Goal: Task Accomplishment & Management: Manage account settings

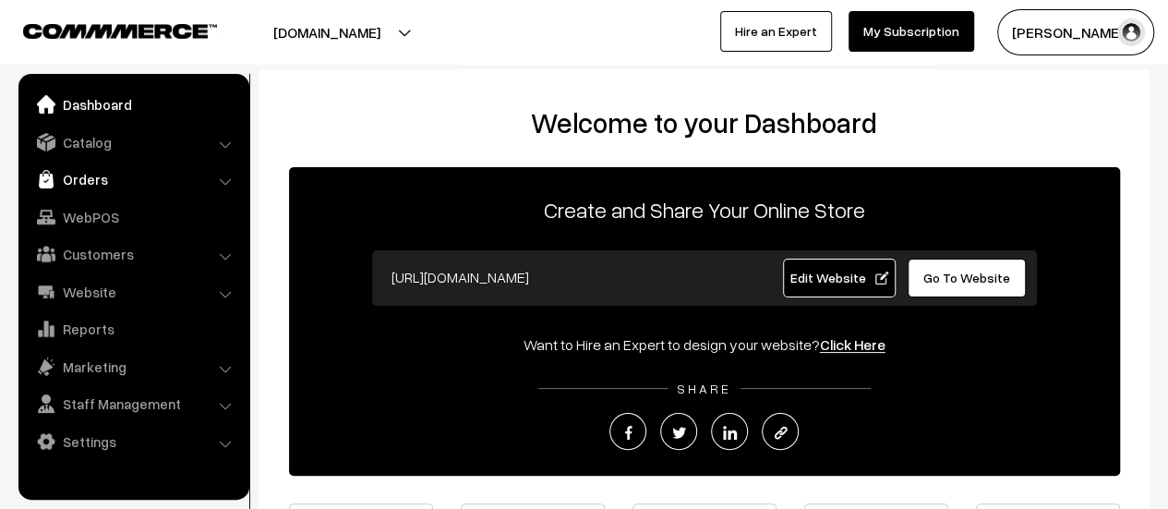
click at [60, 176] on link "Orders" at bounding box center [133, 179] width 220 height 33
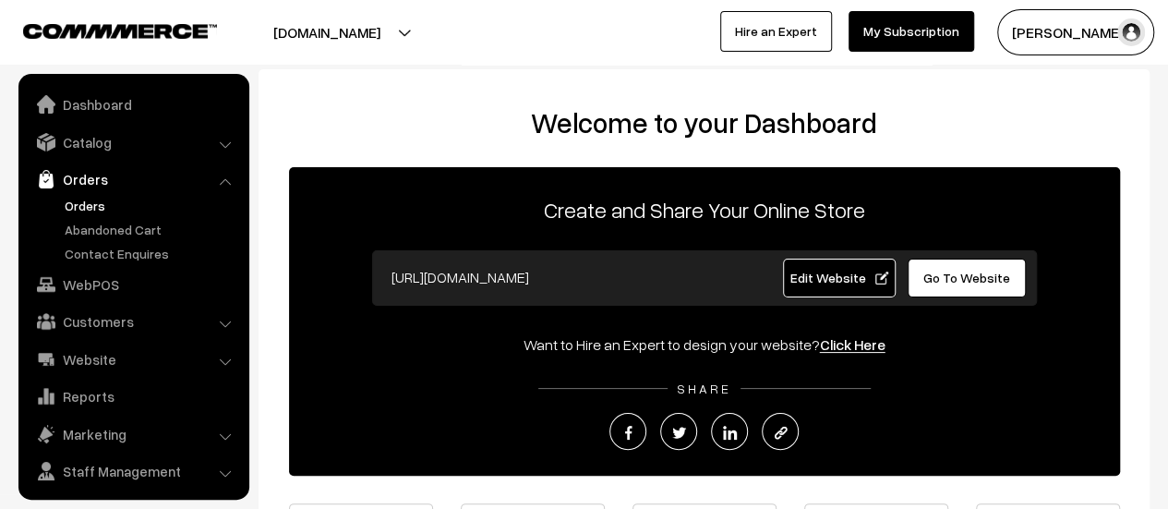
click at [76, 200] on link "Orders" at bounding box center [151, 205] width 183 height 19
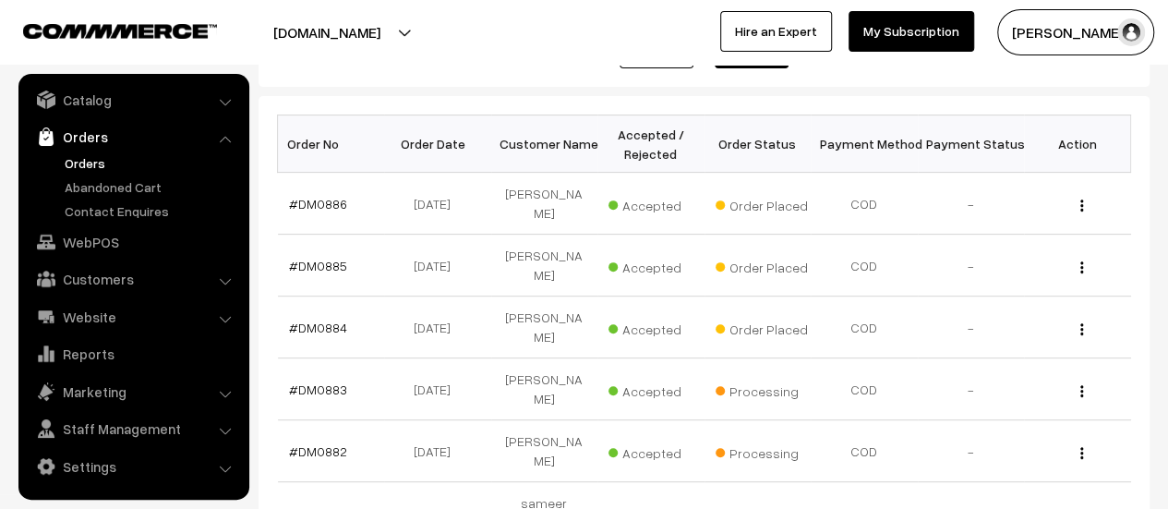
scroll to position [264, 0]
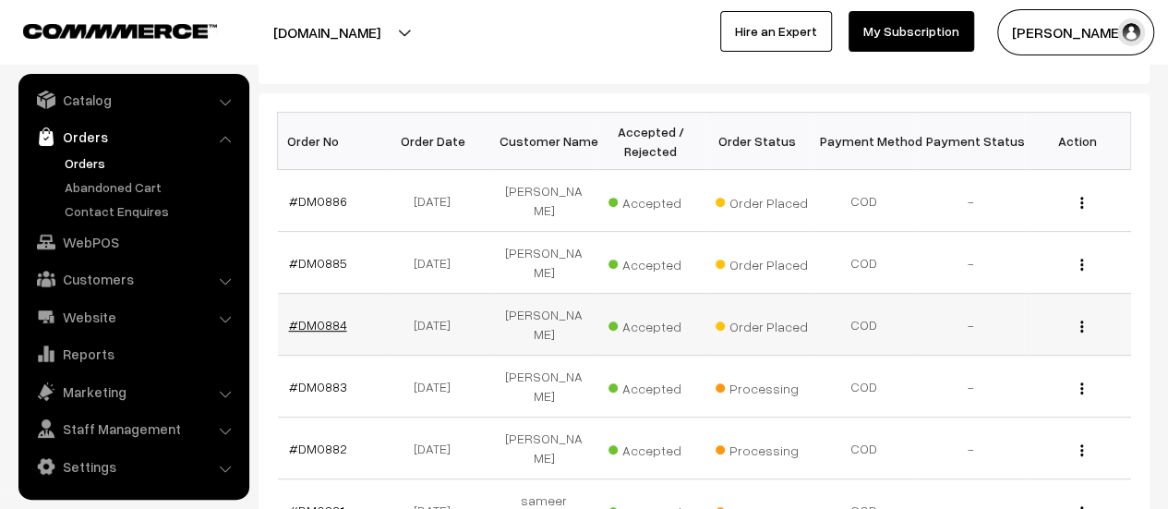
click at [312, 317] on link "#DM0884" at bounding box center [318, 325] width 58 height 16
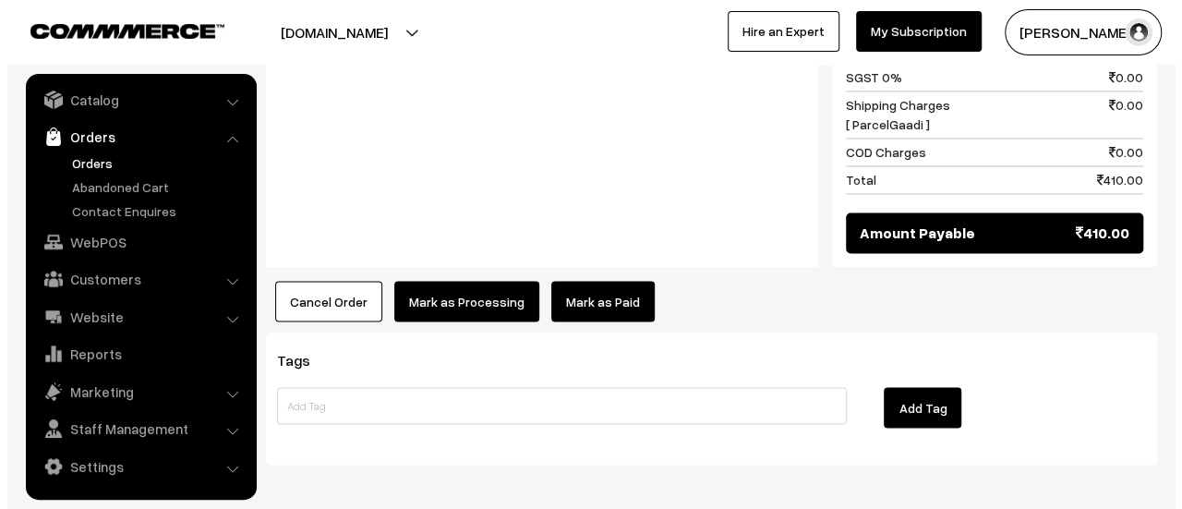
scroll to position [1502, 0]
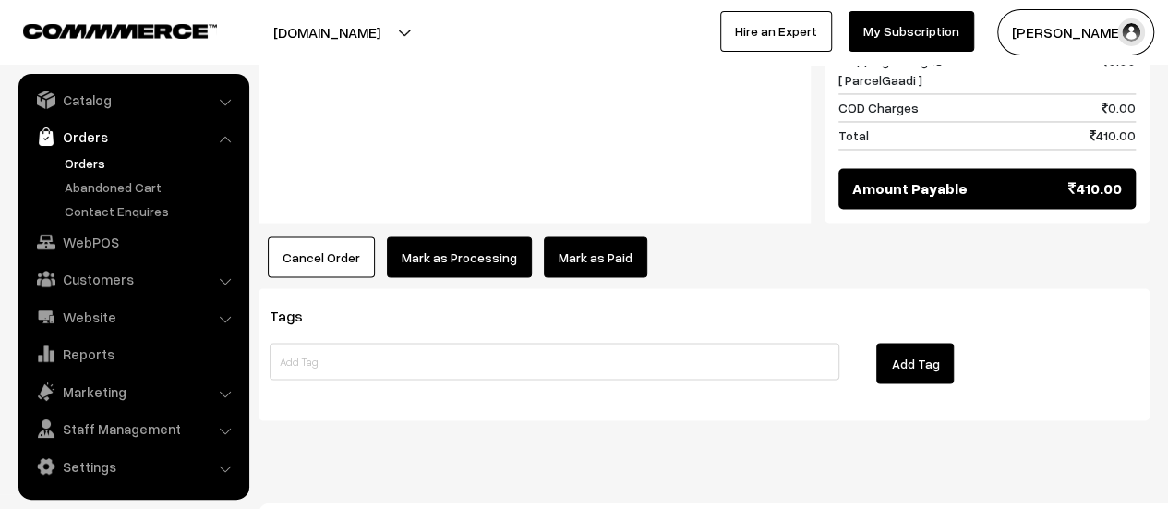
click at [435, 236] on button "Mark as Processing" at bounding box center [459, 256] width 145 height 41
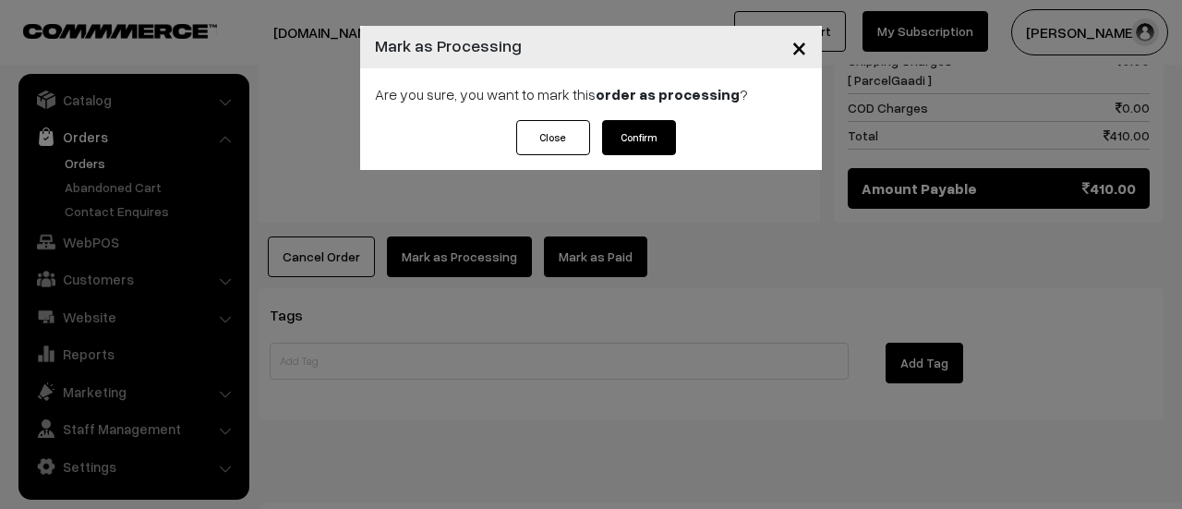
click at [640, 132] on button "Confirm" at bounding box center [639, 137] width 74 height 35
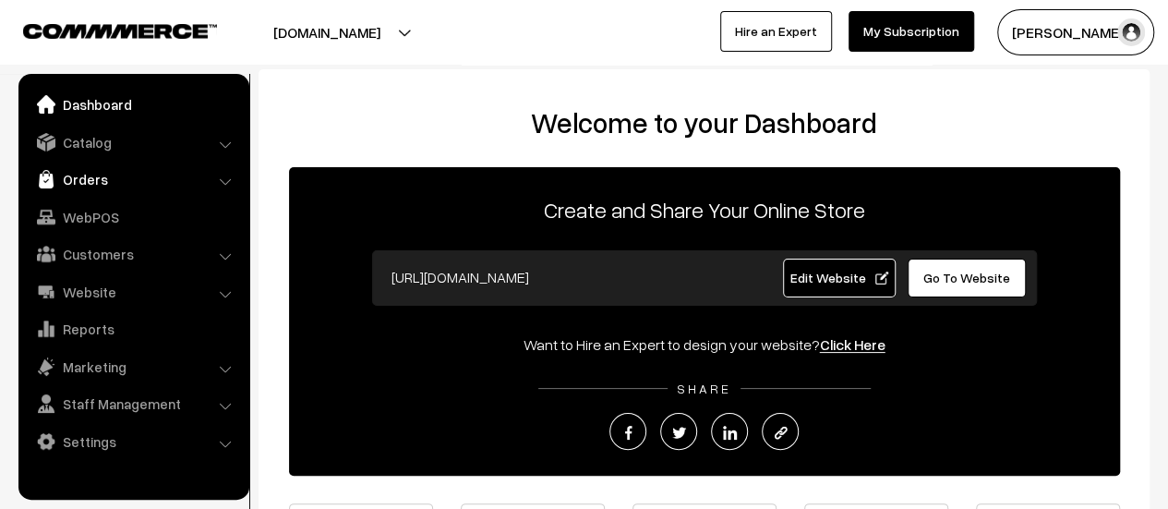
click at [71, 176] on link "Orders" at bounding box center [133, 179] width 220 height 33
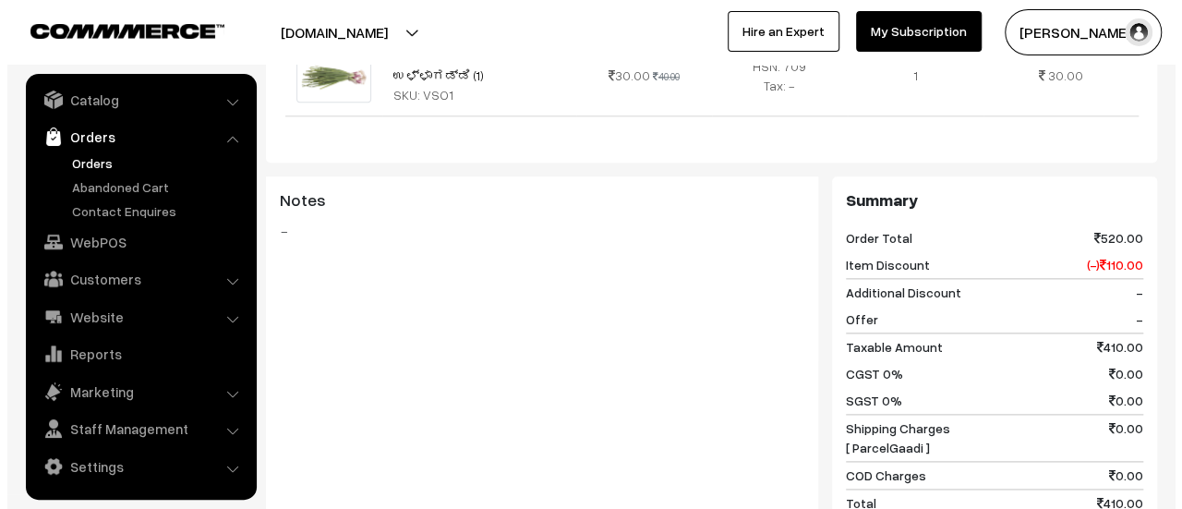
scroll to position [1378, 0]
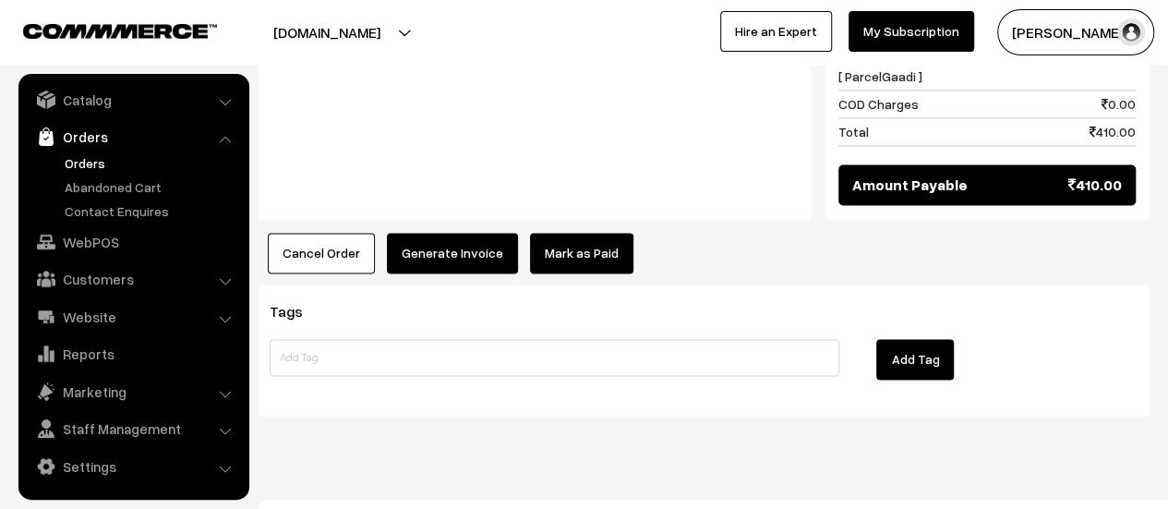
click at [455, 233] on button "Generate Invoice" at bounding box center [452, 253] width 131 height 41
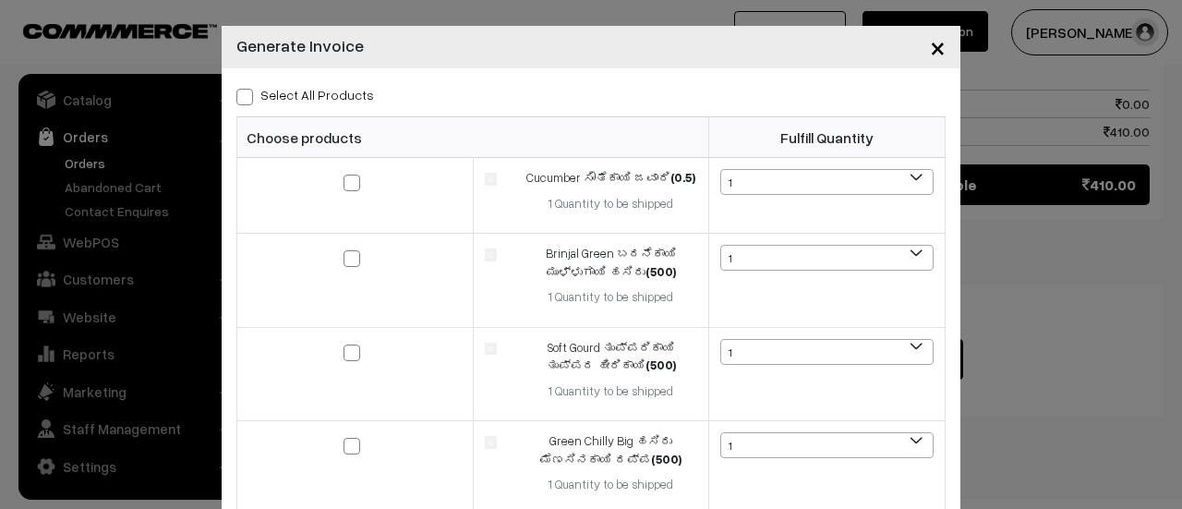
click at [236, 93] on span at bounding box center [244, 97] width 17 height 17
click at [236, 93] on input "Select All Products" at bounding box center [242, 94] width 12 height 12
checkbox input "true"
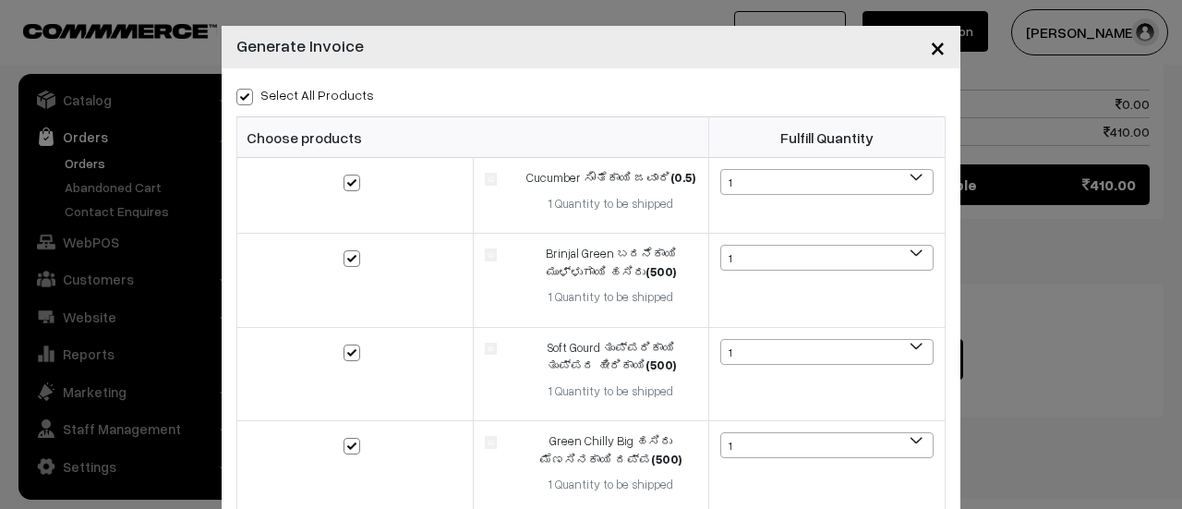
checkbox input "true"
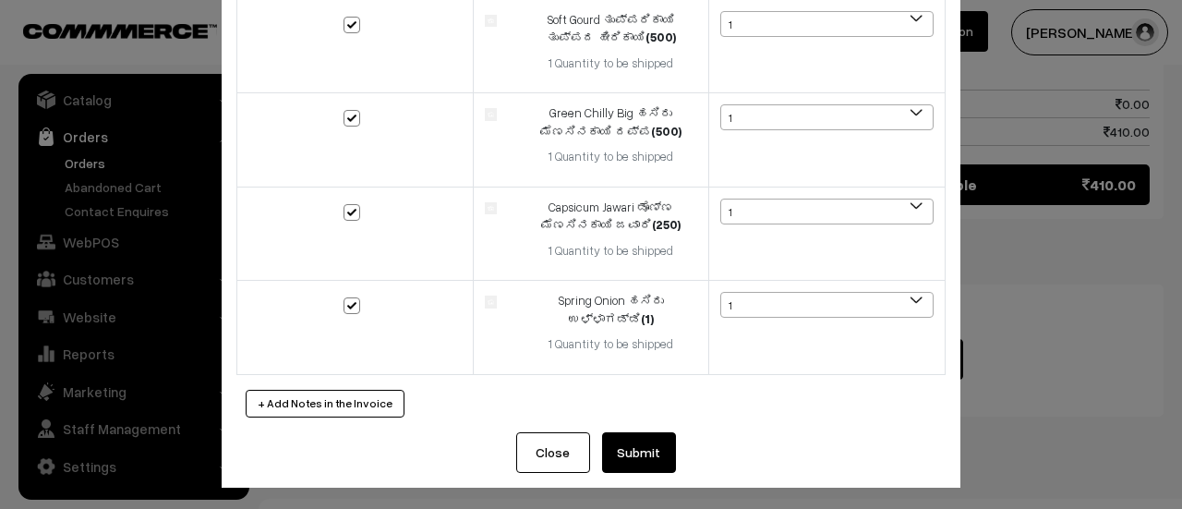
click at [645, 452] on button "Submit" at bounding box center [639, 452] width 74 height 41
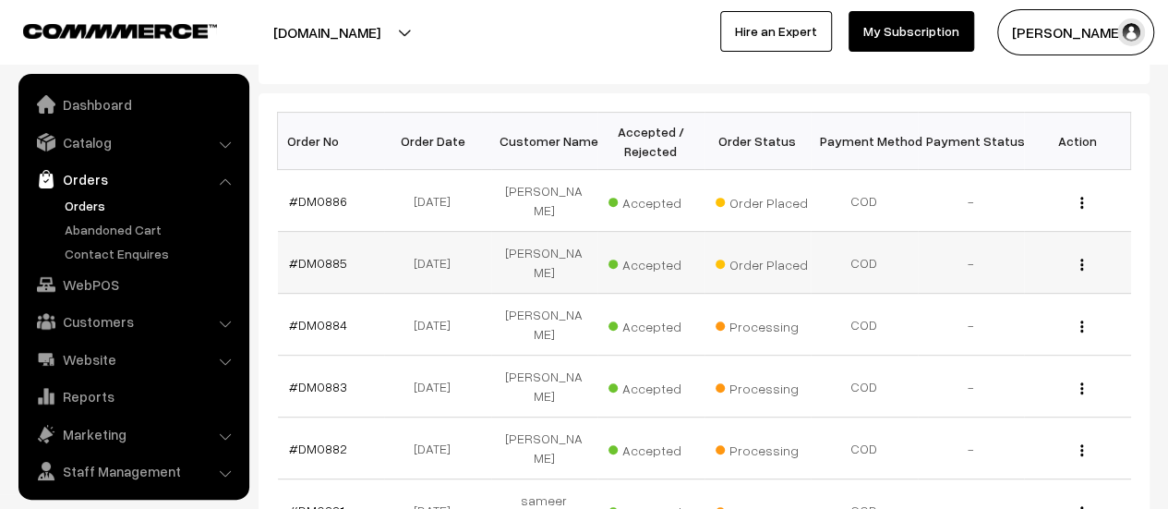
scroll to position [42, 0]
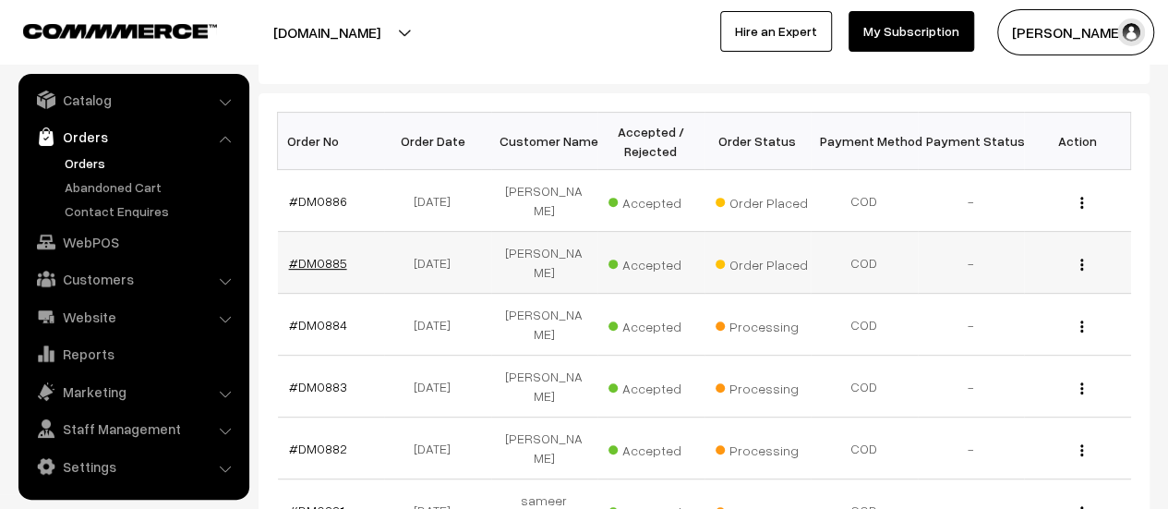
click at [323, 255] on link "#DM0885" at bounding box center [318, 263] width 58 height 16
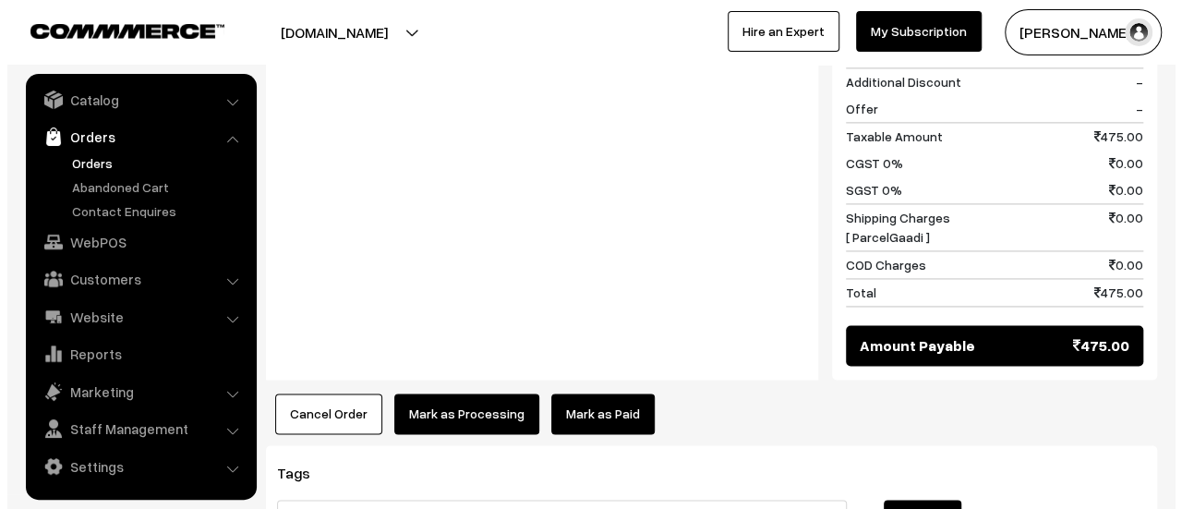
scroll to position [1308, 0]
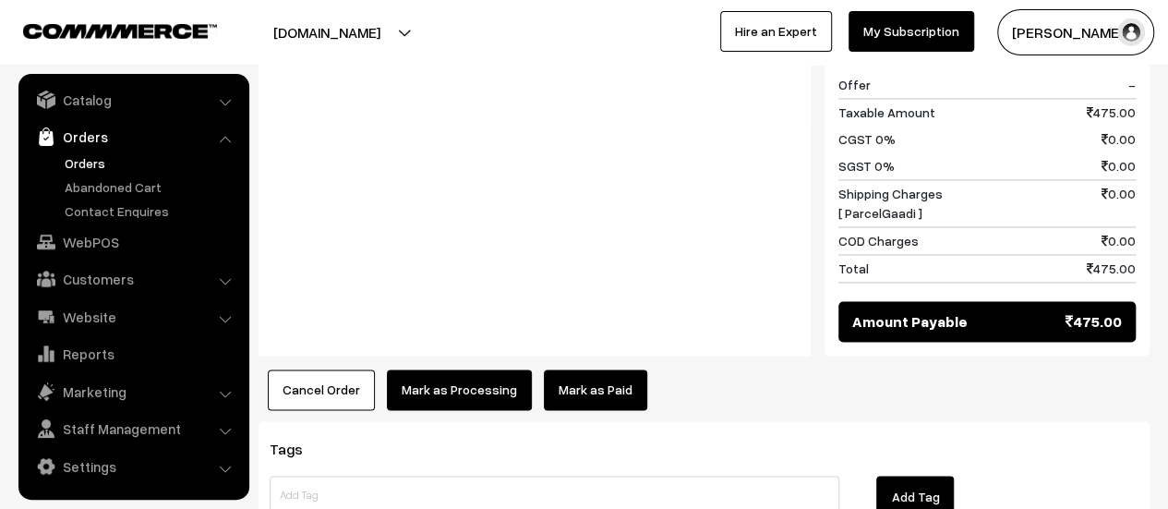
click at [442, 369] on button "Mark as Processing" at bounding box center [459, 389] width 145 height 41
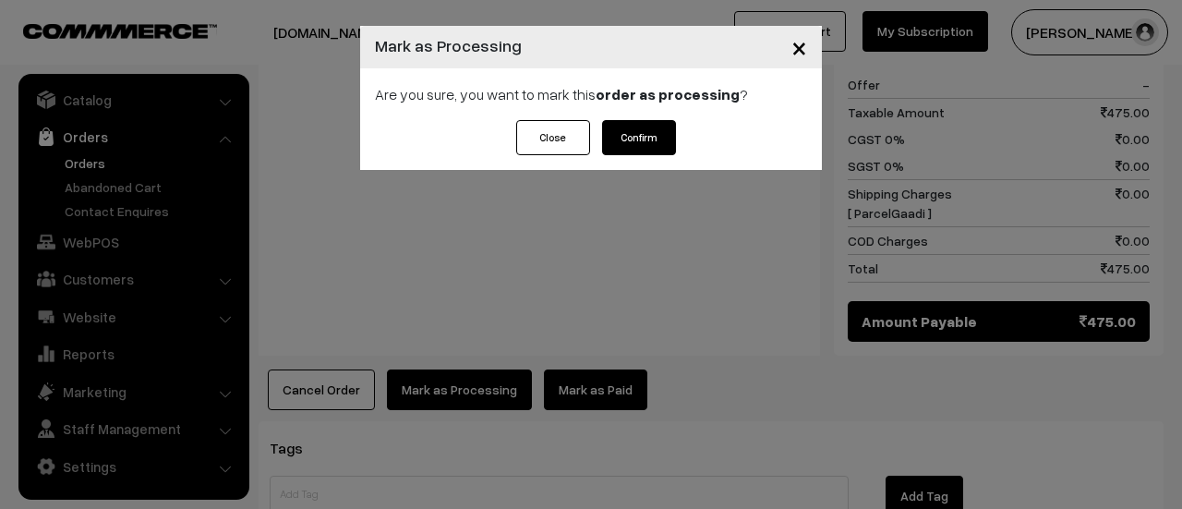
click at [643, 127] on button "Confirm" at bounding box center [639, 137] width 74 height 35
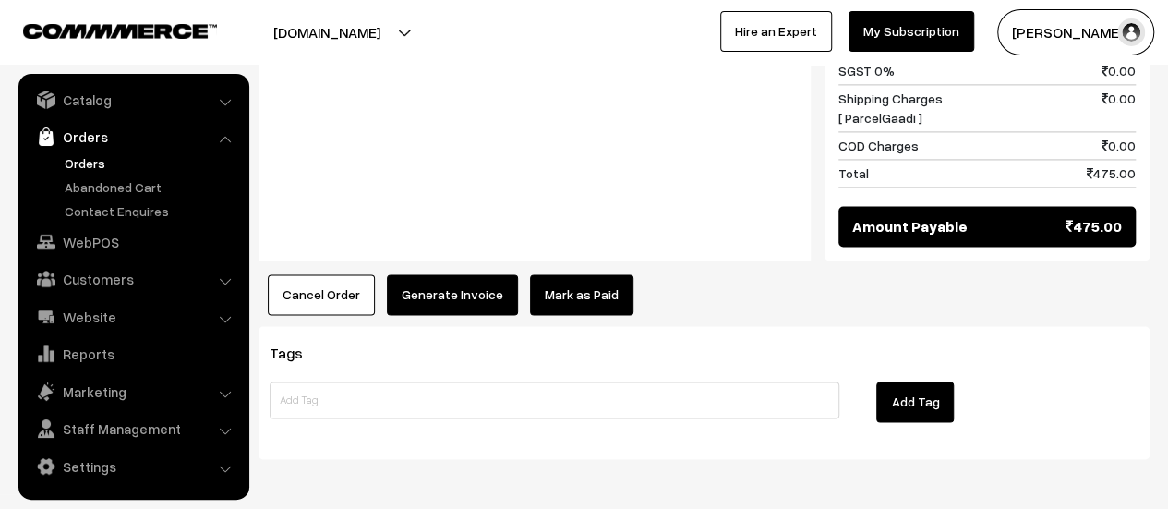
scroll to position [1291, 0]
click at [466, 274] on button "Generate Invoice" at bounding box center [452, 294] width 131 height 41
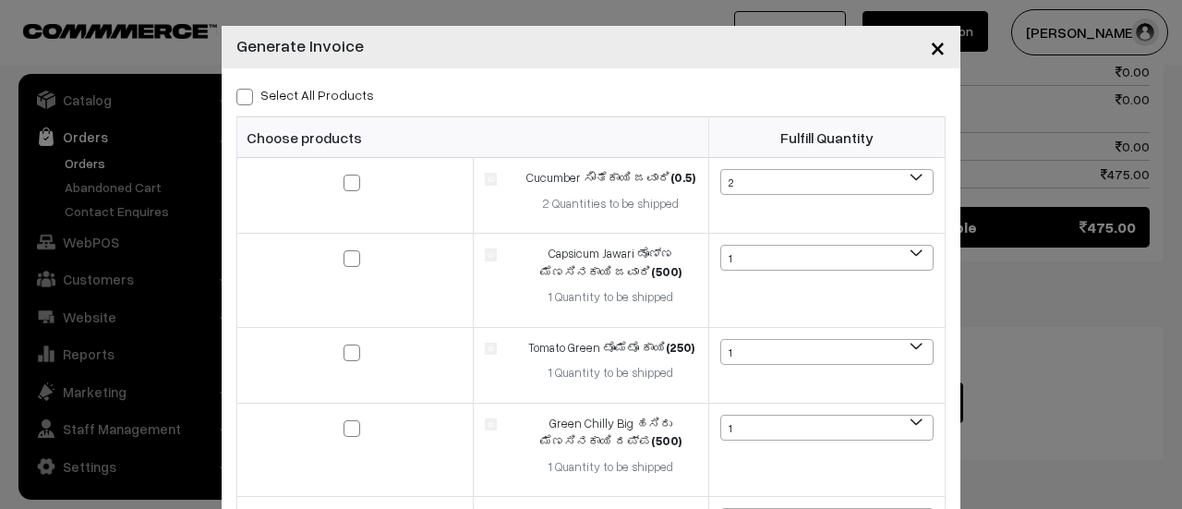
click at [236, 95] on span at bounding box center [244, 97] width 17 height 17
click at [236, 95] on input "Select All Products" at bounding box center [242, 94] width 12 height 12
checkbox input "true"
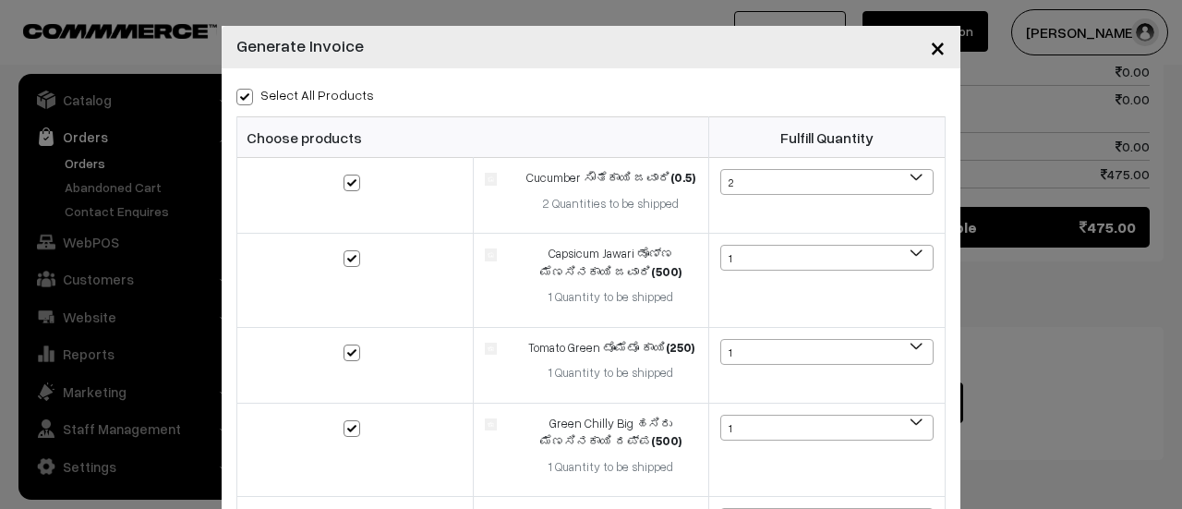
checkbox input "true"
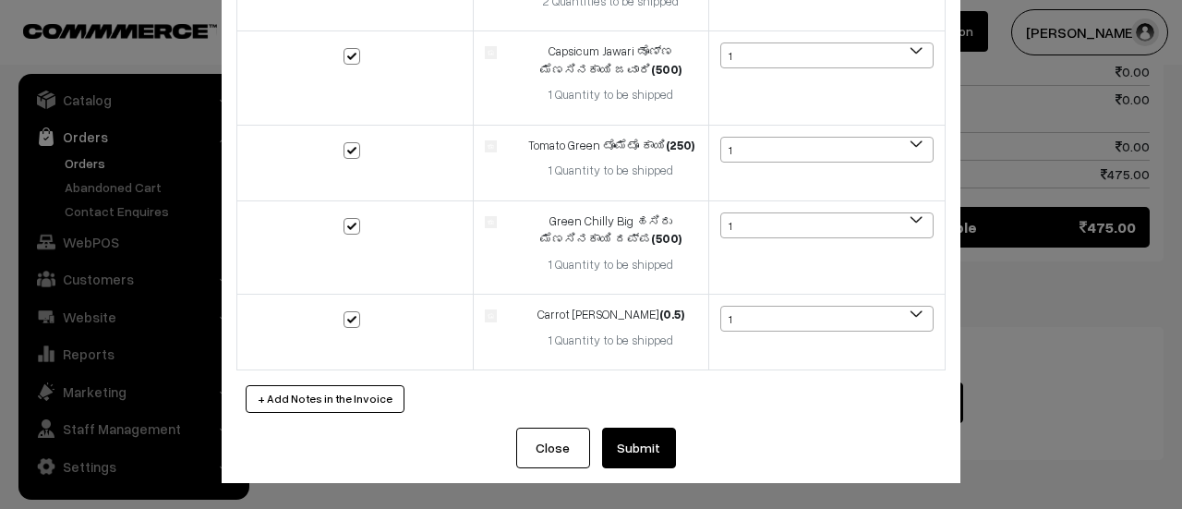
click at [646, 457] on button "Submit" at bounding box center [639, 448] width 74 height 41
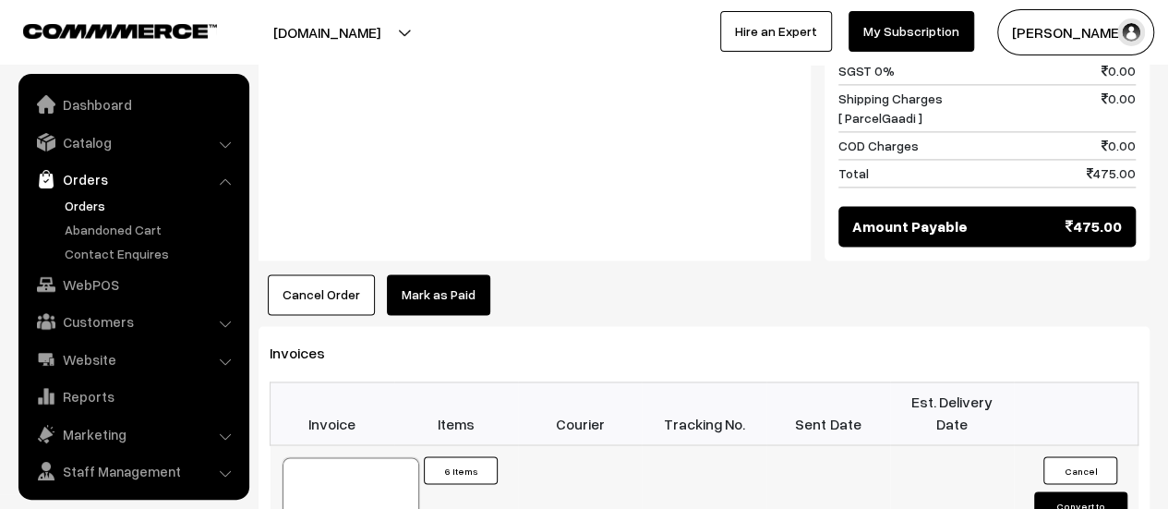
scroll to position [42, 0]
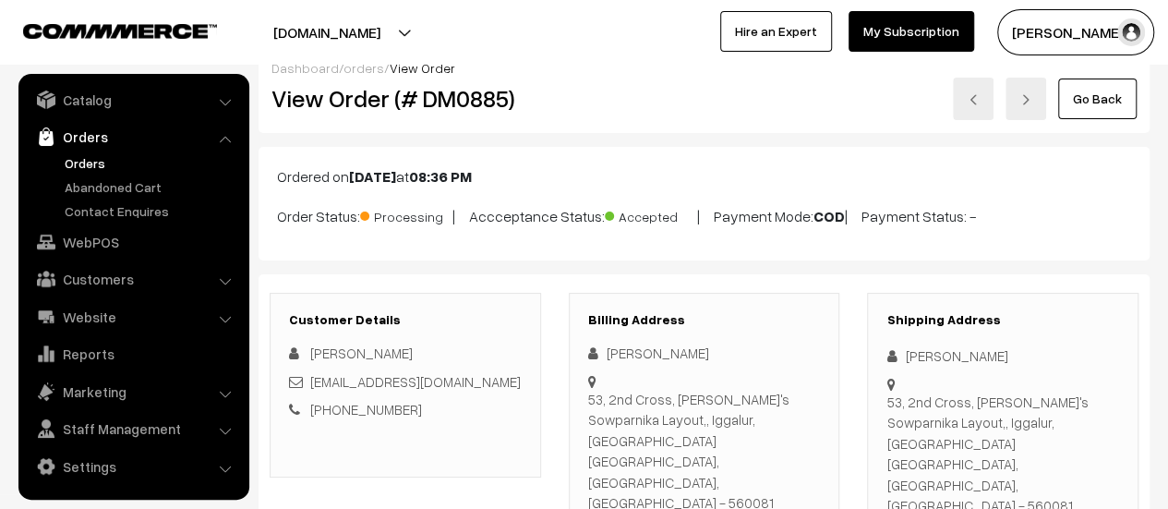
scroll to position [0, 0]
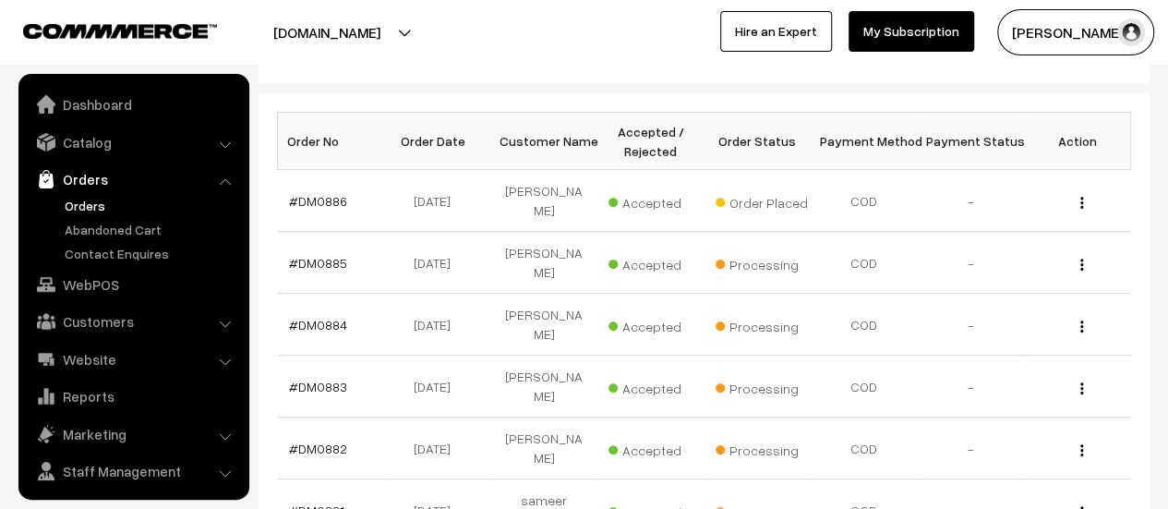
scroll to position [42, 0]
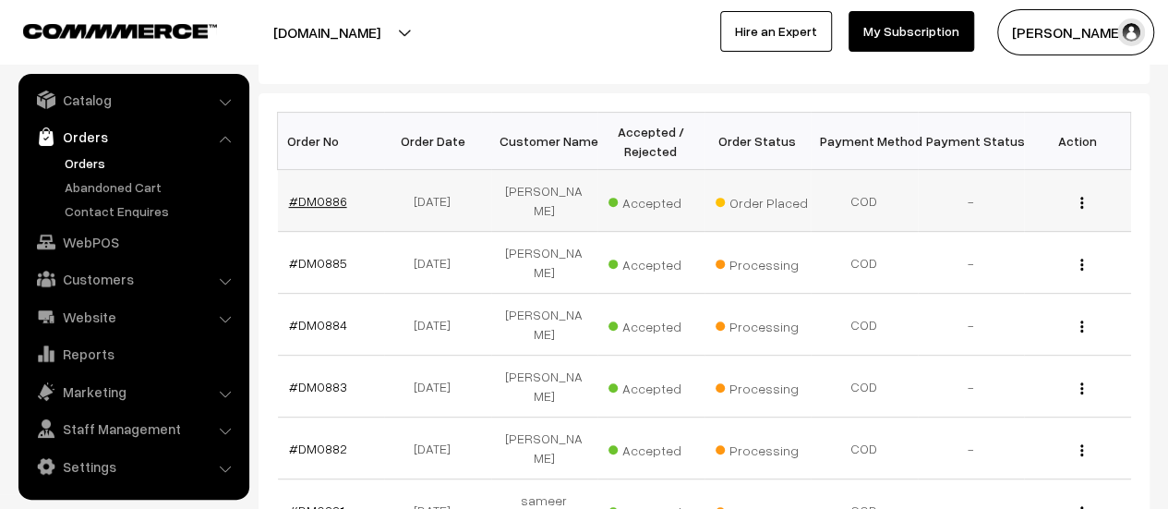
click at [307, 199] on link "#DM0886" at bounding box center [318, 201] width 58 height 16
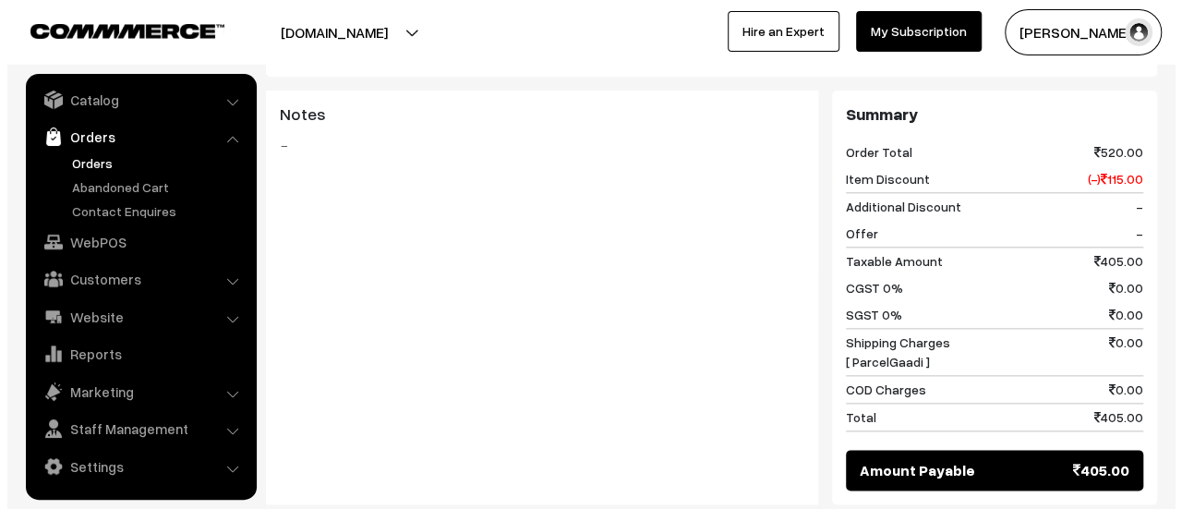
scroll to position [1217, 0]
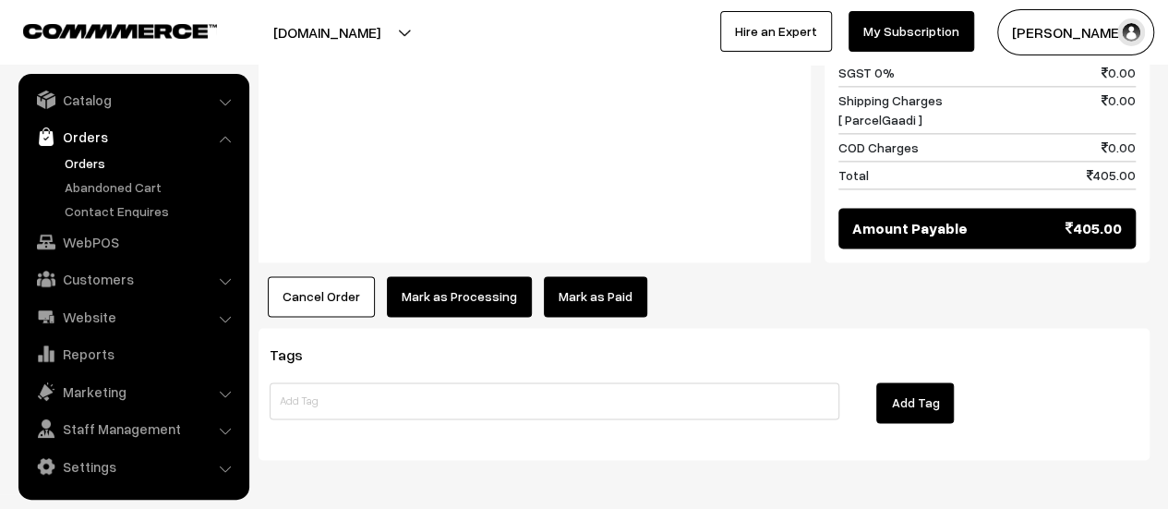
click at [437, 276] on button "Mark as Processing" at bounding box center [459, 296] width 145 height 41
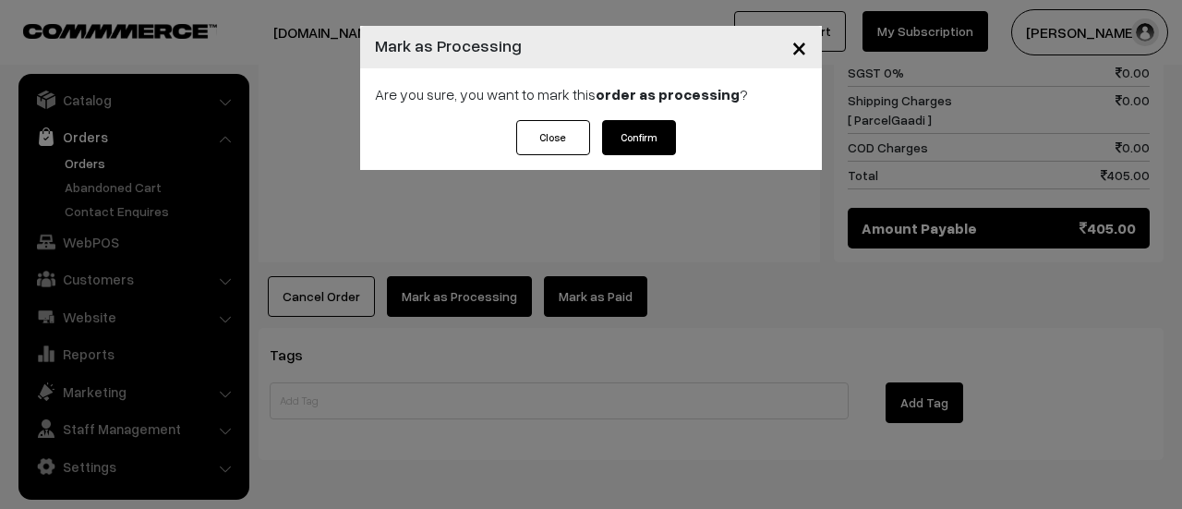
click at [664, 138] on button "Confirm" at bounding box center [639, 137] width 74 height 35
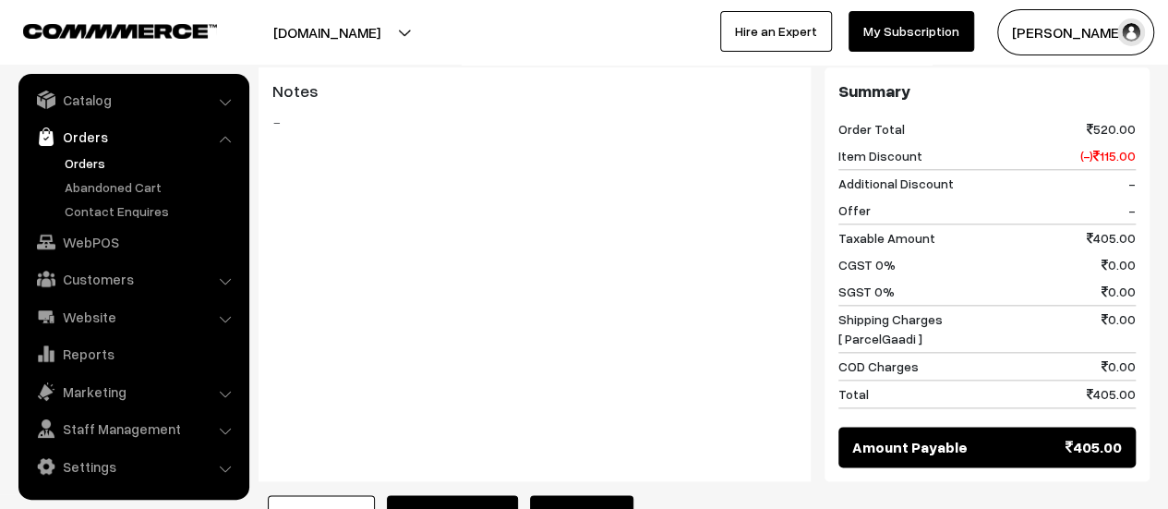
scroll to position [1151, 0]
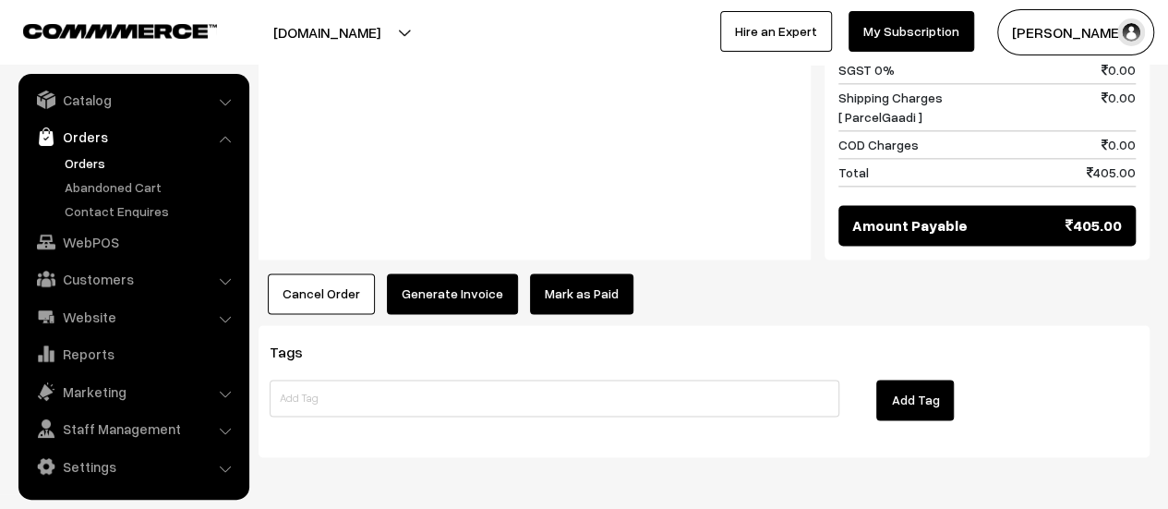
click at [451, 273] on button "Generate Invoice" at bounding box center [452, 293] width 131 height 41
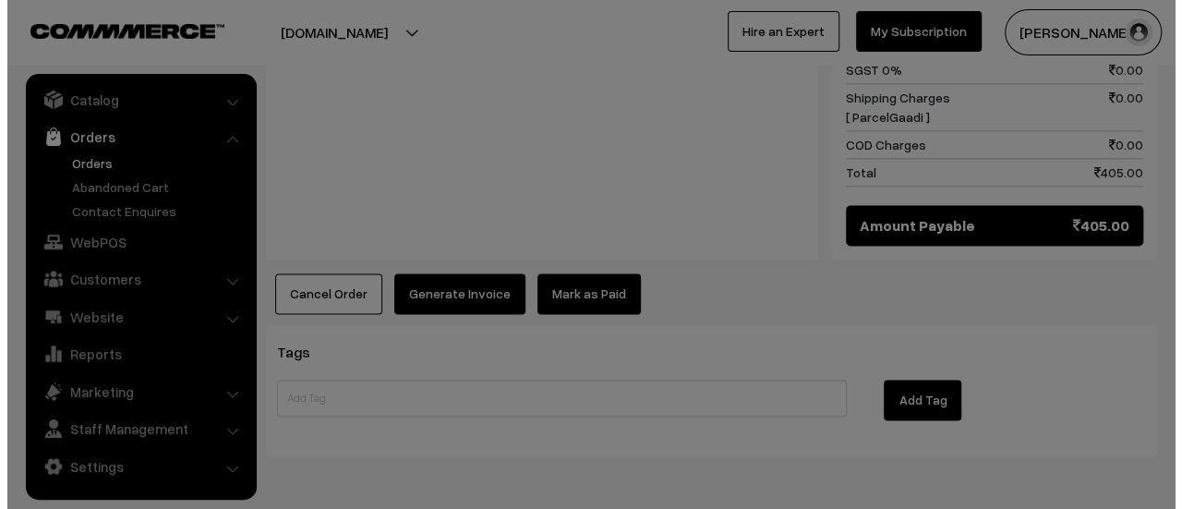
scroll to position [1152, 0]
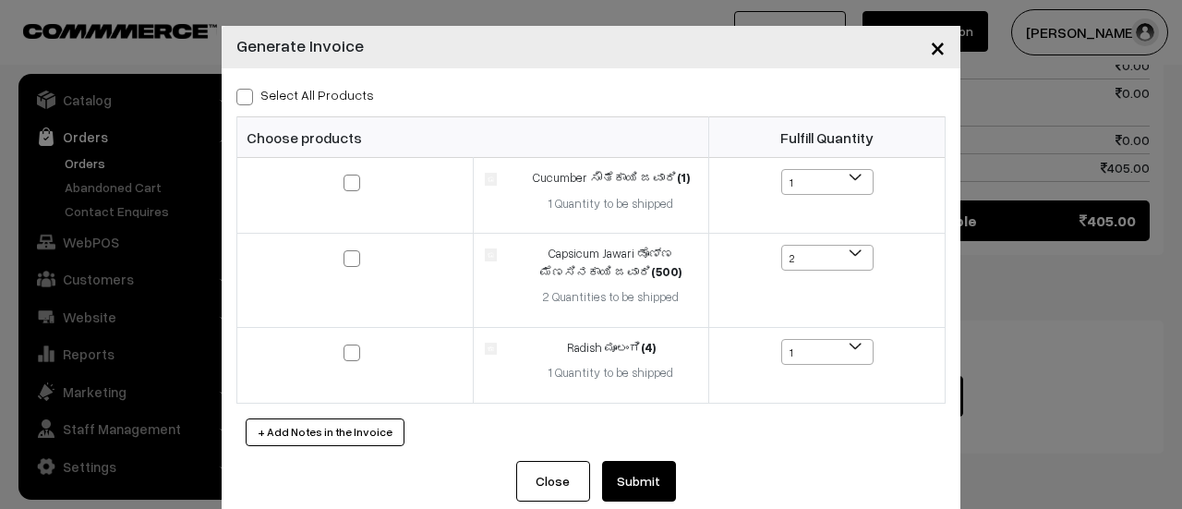
click at [236, 99] on span at bounding box center [244, 97] width 17 height 17
click at [236, 99] on input "Select All Products" at bounding box center [242, 94] width 12 height 12
checkbox input "true"
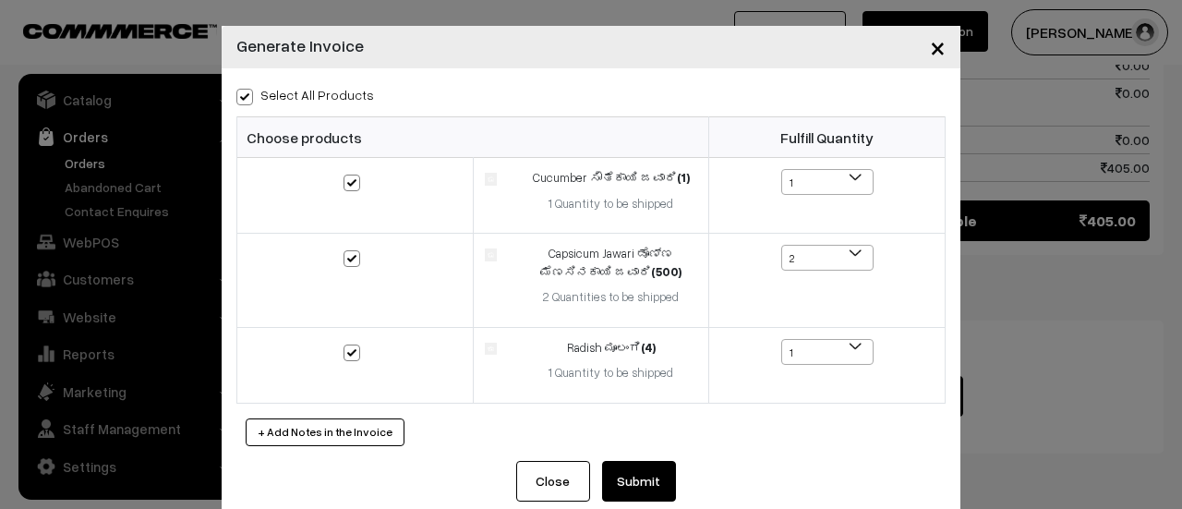
checkbox input "true"
click at [646, 481] on button "Submit" at bounding box center [639, 481] width 74 height 41
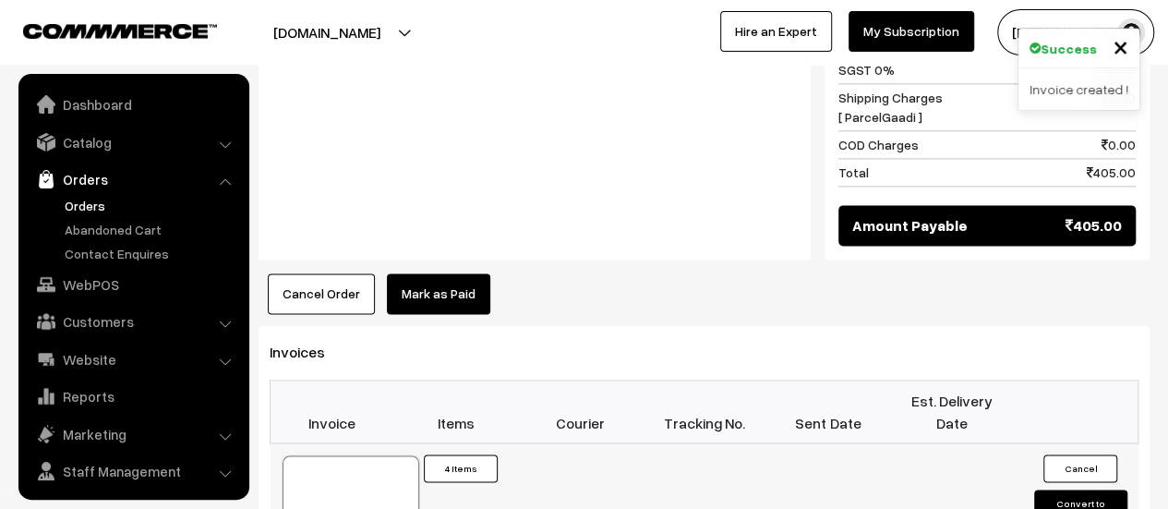
scroll to position [42, 0]
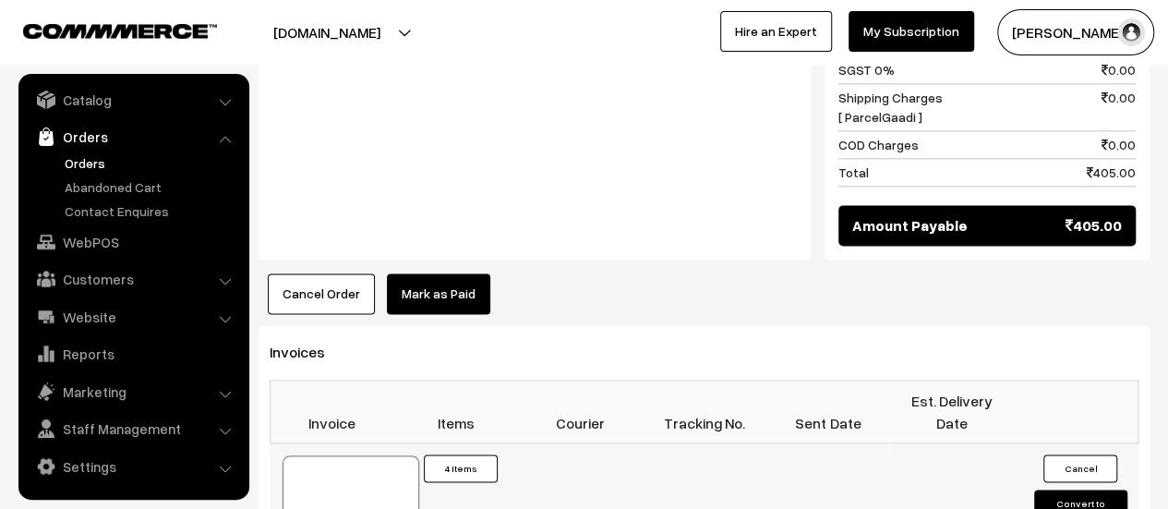
scroll to position [1152, 0]
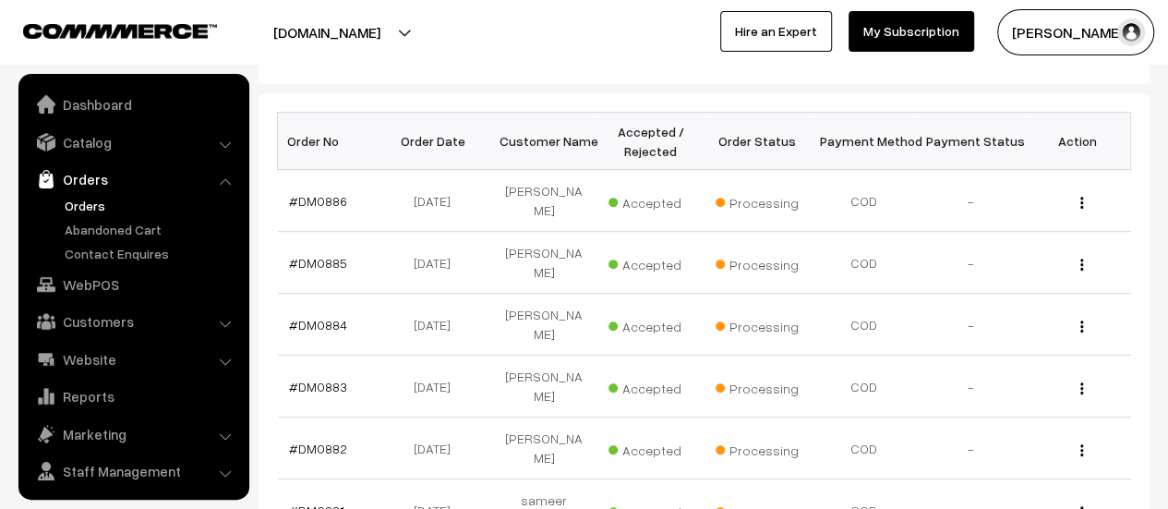
scroll to position [42, 0]
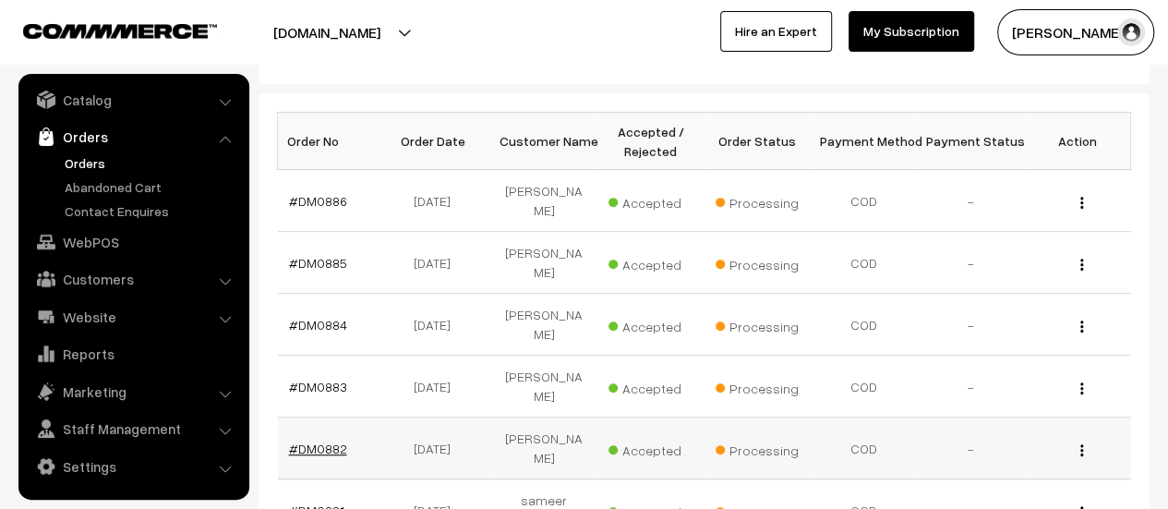
click at [334, 441] on link "#DM0882" at bounding box center [318, 449] width 58 height 16
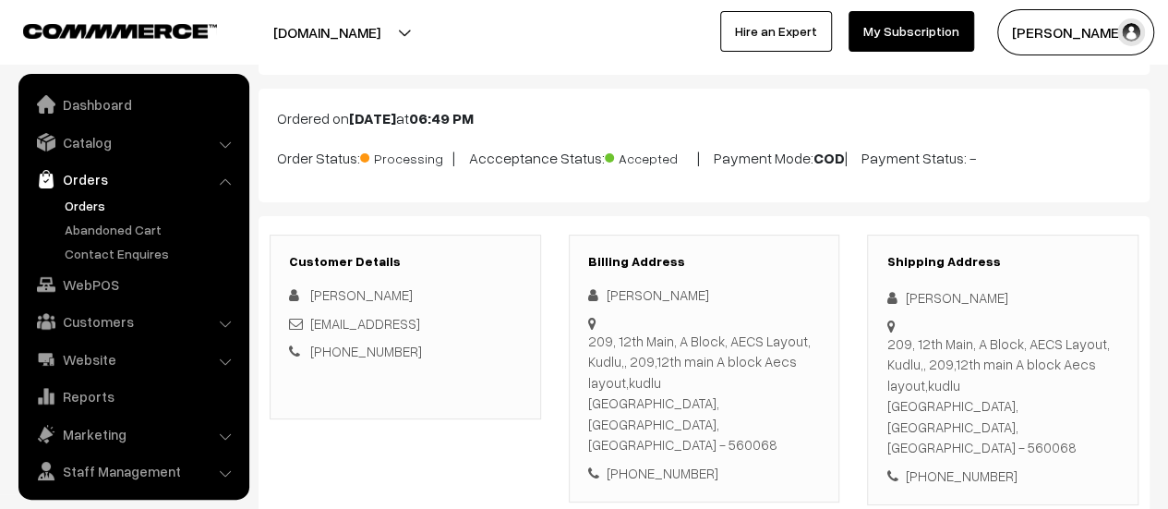
scroll to position [42, 0]
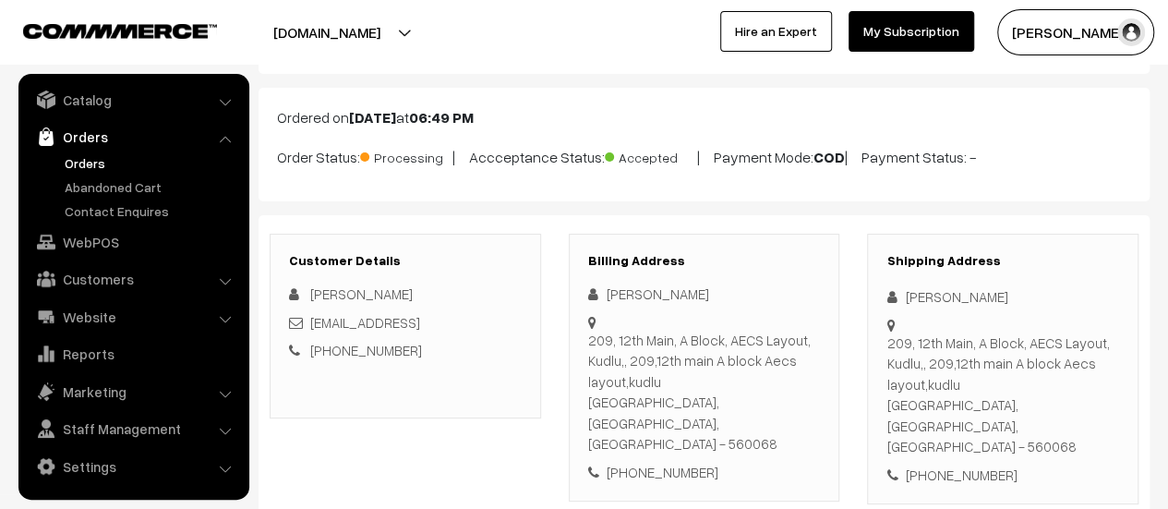
drag, startPoint x: 589, startPoint y: 340, endPoint x: 808, endPoint y: 398, distance: 226.5
click at [808, 398] on div "209, 12th Main, A Block, AECS Layout, Kudlu,, 209,12th main A block Aecs layout…" at bounding box center [704, 392] width 233 height 125
copy div "209, 12th Main, A Block, AECS Layout, Kudlu,, 209,12th main A block Aecs layout…"
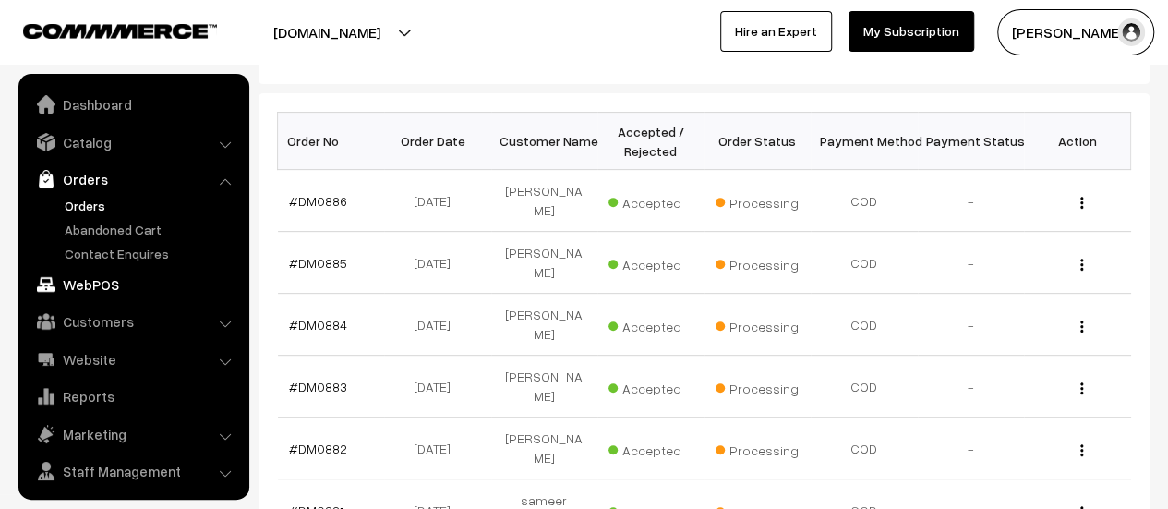
scroll to position [42, 0]
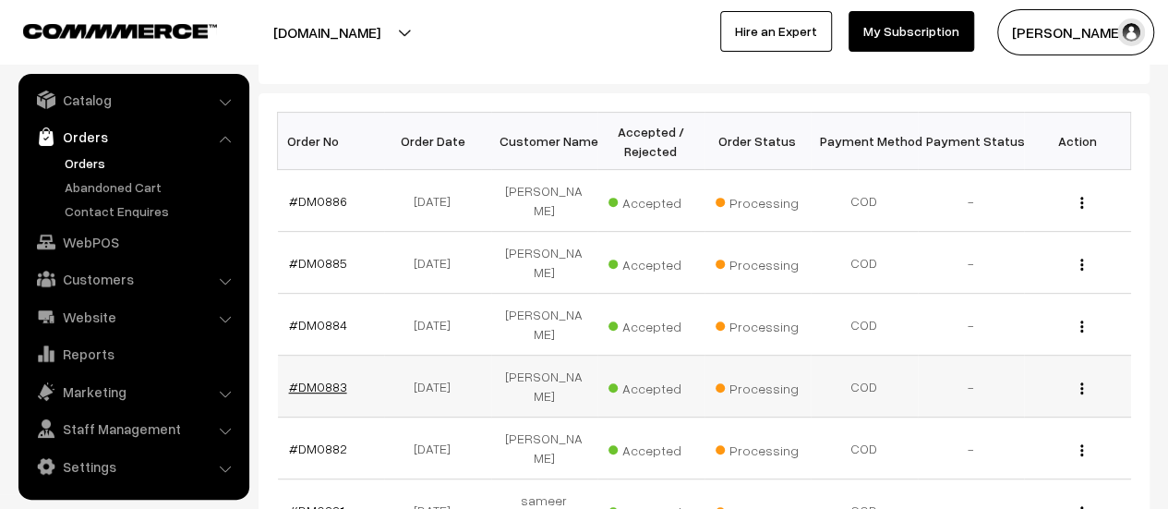
click at [325, 379] on link "#DM0883" at bounding box center [318, 387] width 58 height 16
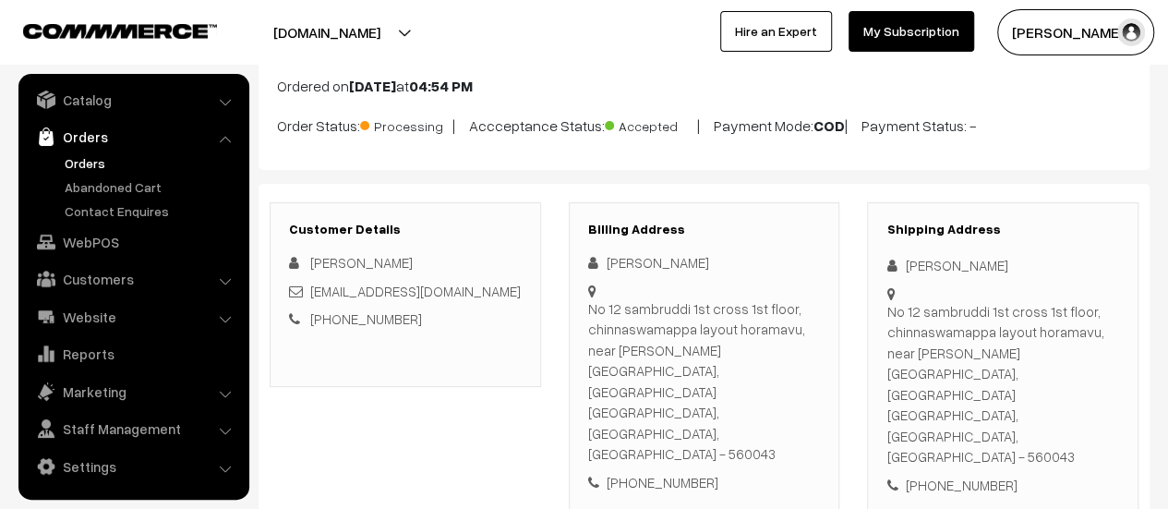
scroll to position [116, 0]
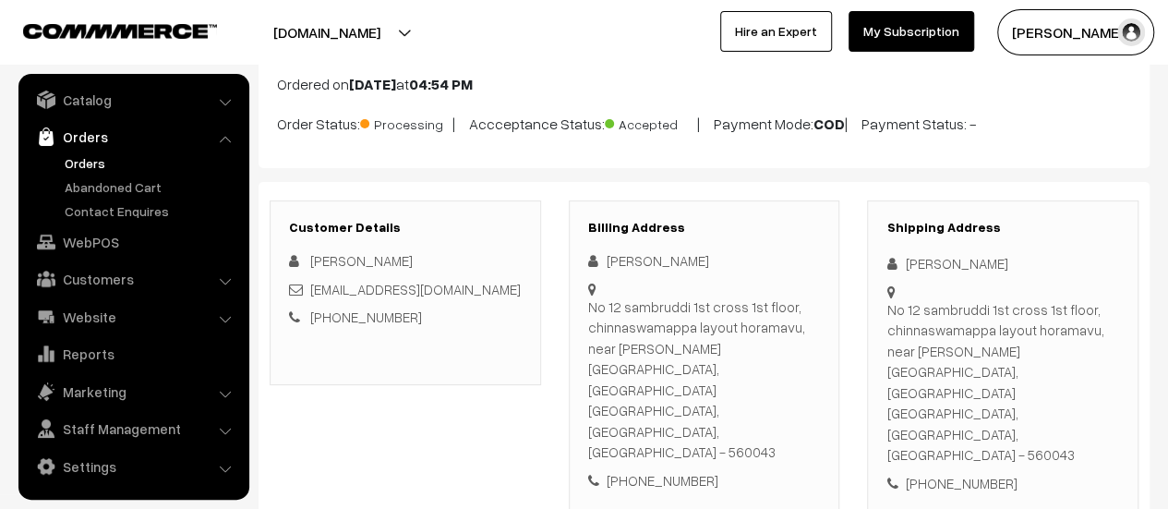
drag, startPoint x: 589, startPoint y: 302, endPoint x: 806, endPoint y: 371, distance: 227.9
click at [806, 371] on div "No 12 sambruddi 1st cross 1st floor, chinnaswamappa layout horamavu, near shyla…" at bounding box center [704, 380] width 233 height 166
copy div "No 12 sambruddi 1st cross 1st floor, chinnaswamappa layout horamavu, near shyla…"
click at [89, 185] on link "Abandoned Cart" at bounding box center [151, 186] width 183 height 19
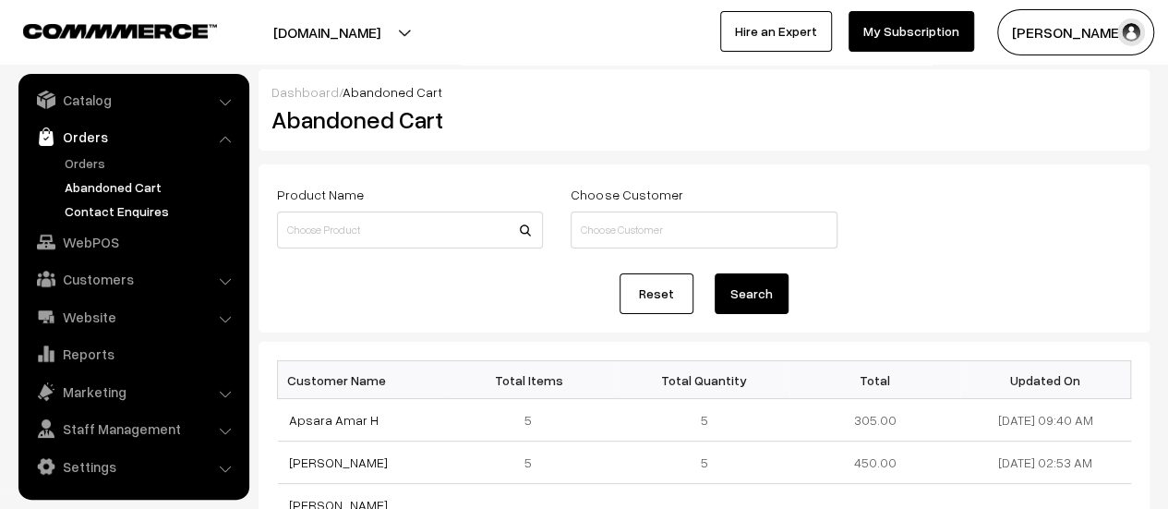
click at [109, 204] on link "Contact Enquires" at bounding box center [151, 210] width 183 height 19
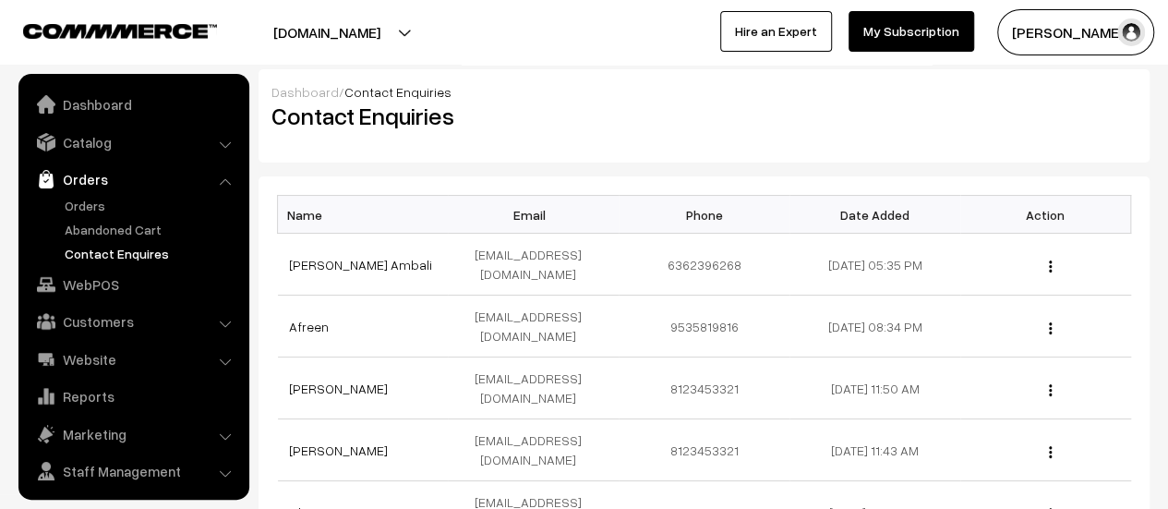
scroll to position [42, 0]
